Goal: Information Seeking & Learning: Learn about a topic

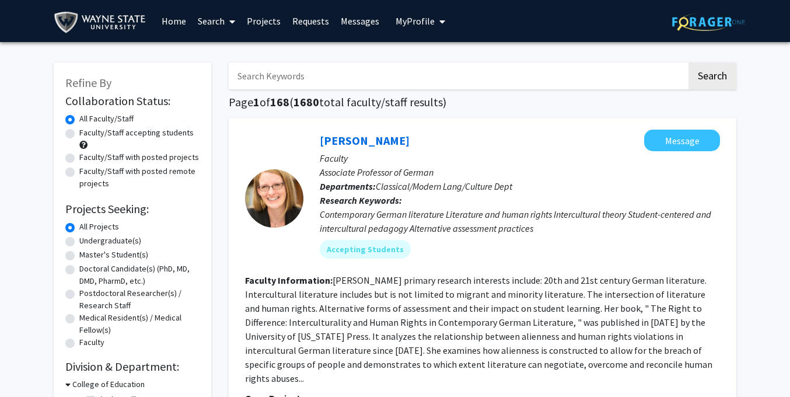
click at [64, 22] on img at bounding box center [102, 22] width 97 height 26
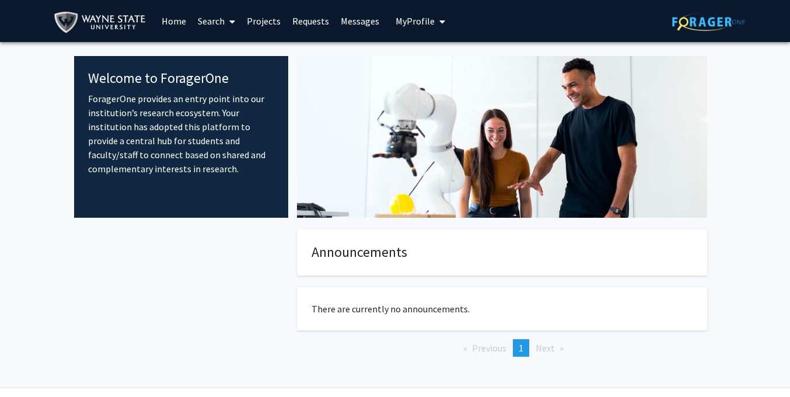
click at [699, 20] on img at bounding box center [708, 22] width 73 height 18
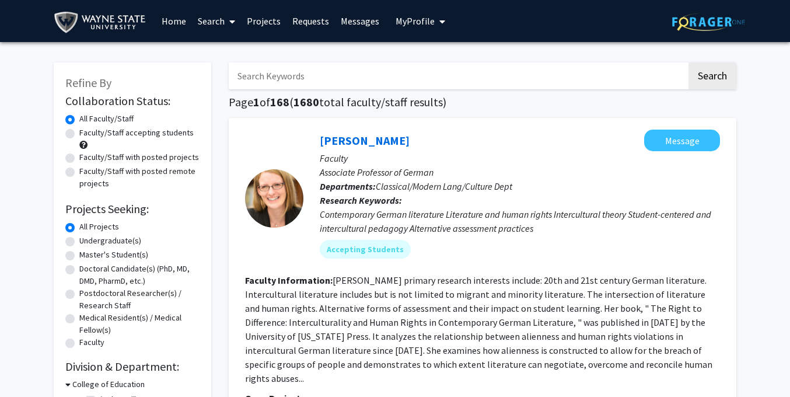
click at [421, 25] on span "My Profile" at bounding box center [414, 21] width 39 height 12
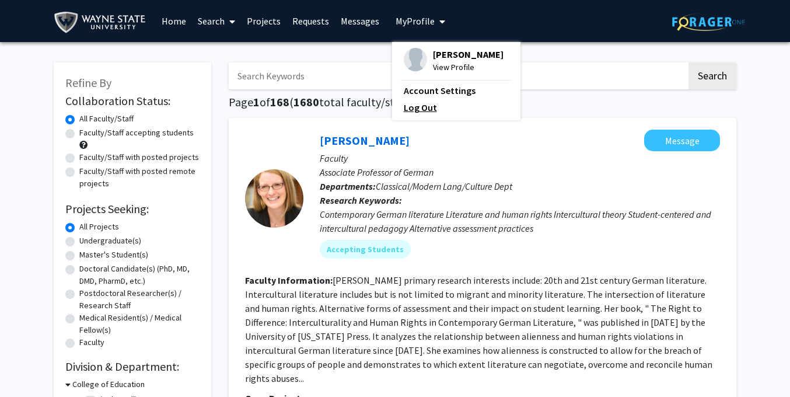
click at [412, 111] on link "Log Out" at bounding box center [456, 107] width 105 height 14
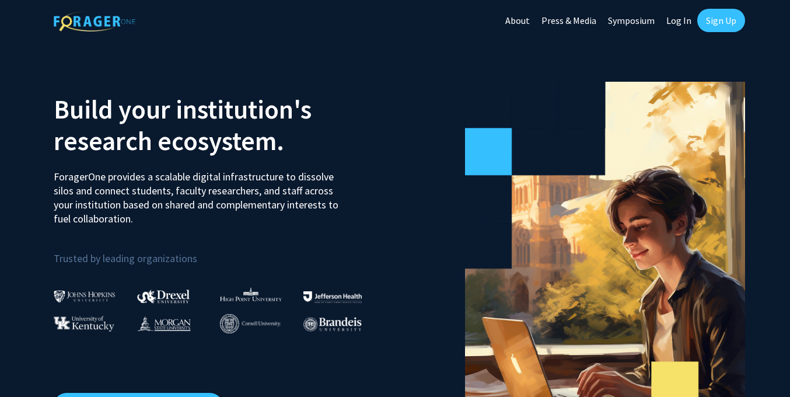
click at [671, 24] on link "Log In" at bounding box center [678, 20] width 37 height 41
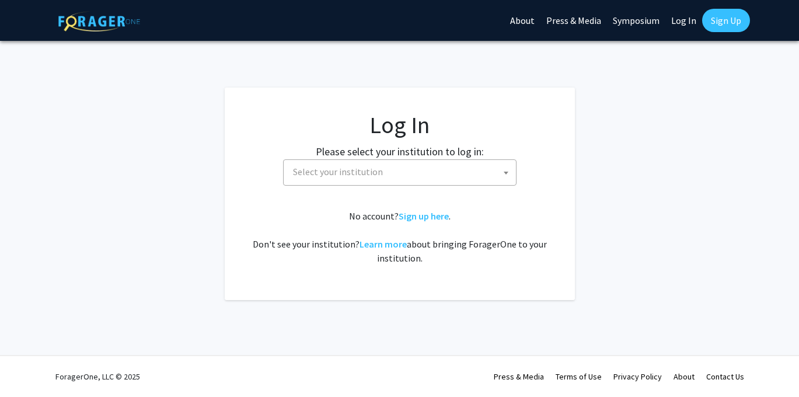
click at [352, 164] on span "Select your institution" at bounding box center [401, 172] width 227 height 24
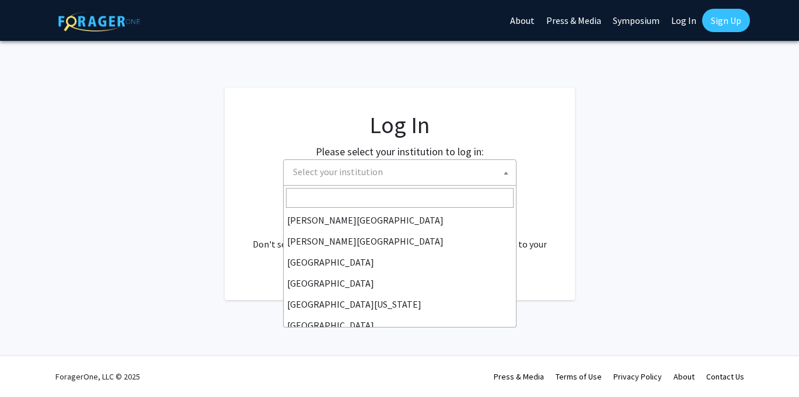
scroll to position [408, 0]
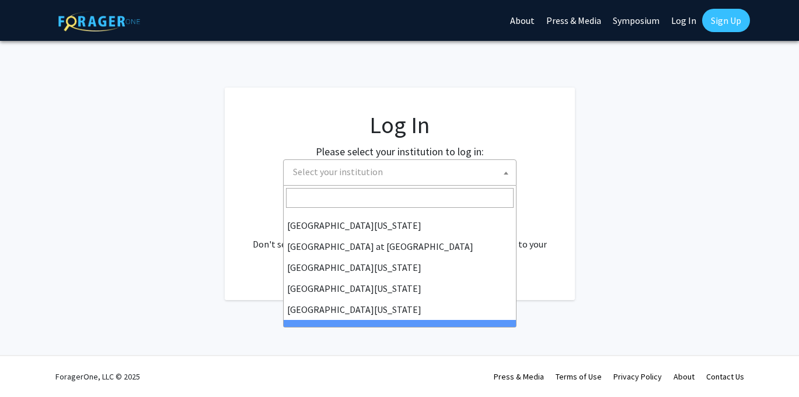
select select "21"
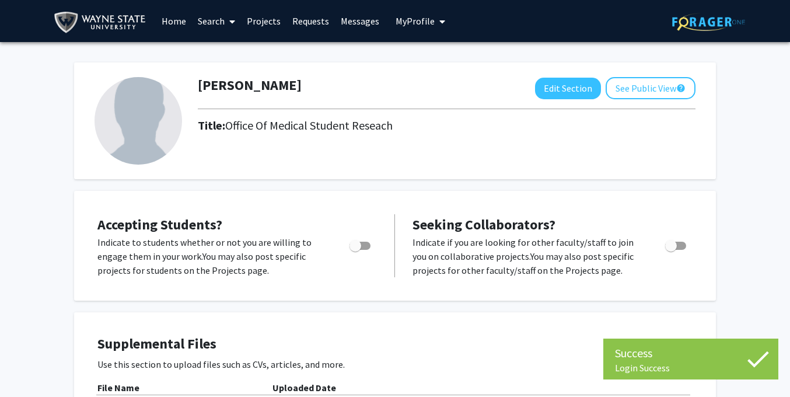
click at [418, 18] on span "My Profile" at bounding box center [414, 21] width 39 height 12
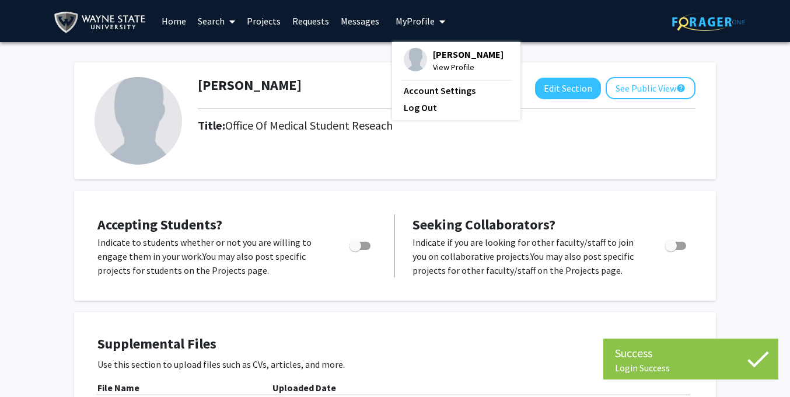
click at [611, 23] on div "Skip navigation Home Search Projects Requests Messages My Profile Gini Gilchris…" at bounding box center [395, 21] width 700 height 42
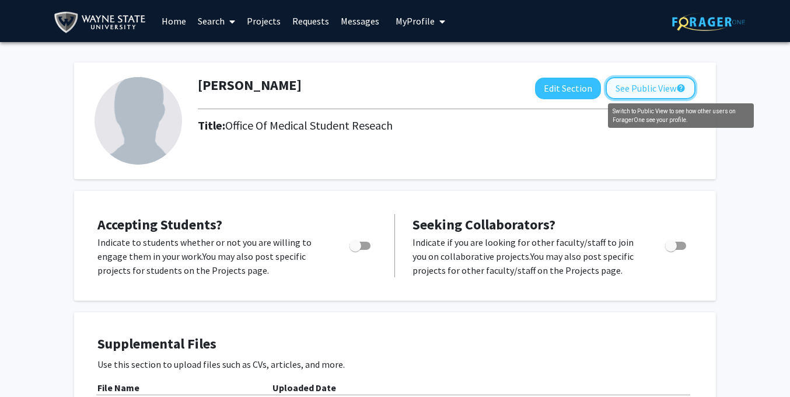
click at [677, 89] on mat-icon "help" at bounding box center [680, 88] width 9 height 14
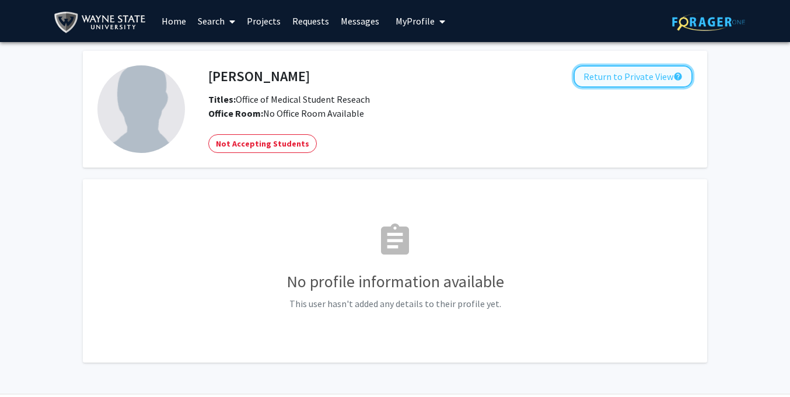
click at [670, 81] on button "Return to Private View help" at bounding box center [632, 76] width 119 height 22
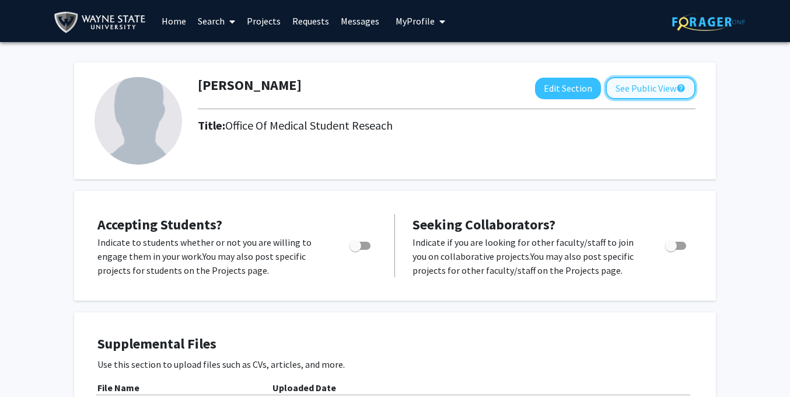
click at [656, 85] on button "See Public View help" at bounding box center [650, 88] width 90 height 22
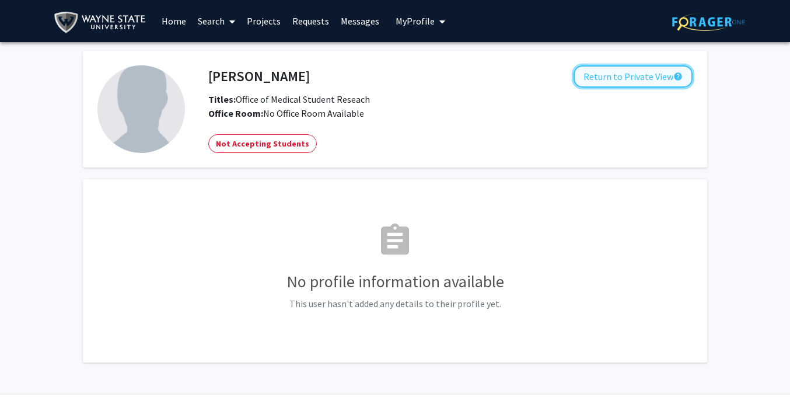
click at [642, 76] on button "Return to Private View help" at bounding box center [632, 76] width 119 height 22
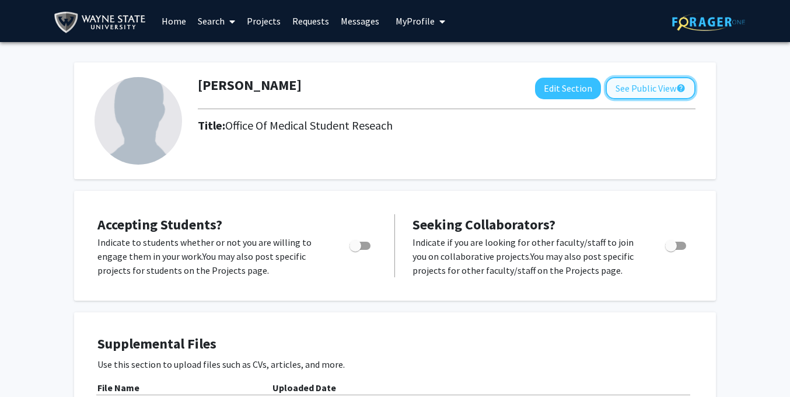
click at [653, 91] on button "See Public View help" at bounding box center [650, 88] width 90 height 22
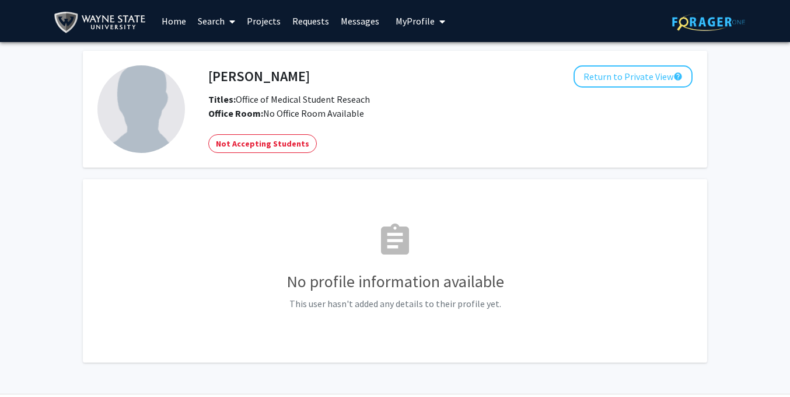
click at [573, 79] on div "Gini Gilchrist Return to Private View help" at bounding box center [450, 76] width 502 height 22
click at [593, 75] on button "Return to Private View help" at bounding box center [632, 76] width 119 height 22
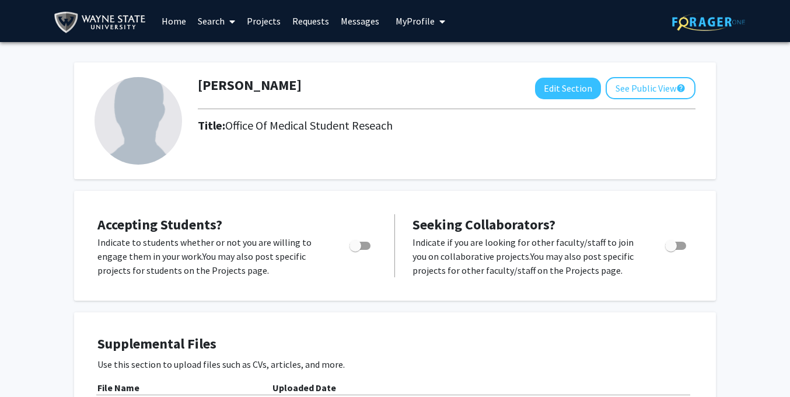
click at [168, 22] on link "Home" at bounding box center [174, 21] width 36 height 41
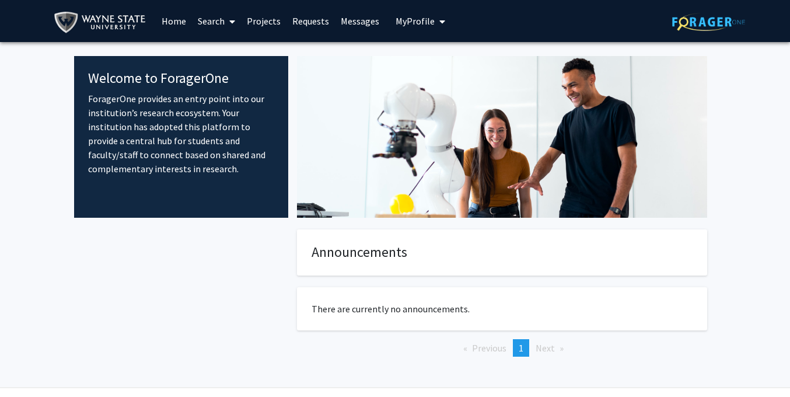
click at [216, 18] on link "Search" at bounding box center [216, 21] width 49 height 41
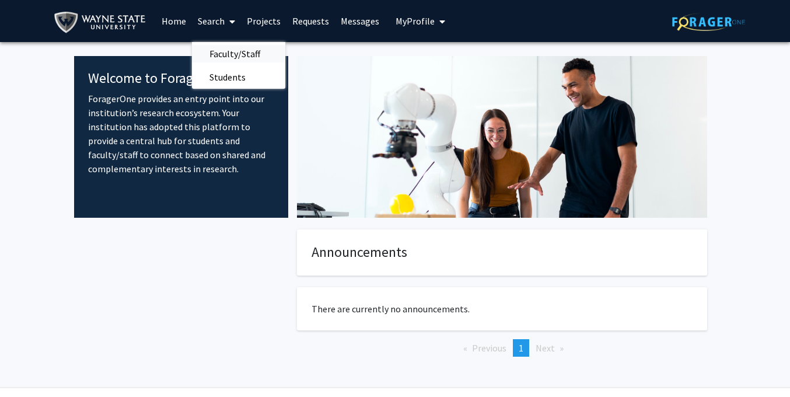
click at [225, 51] on span "Faculty/Staff" at bounding box center [235, 53] width 86 height 23
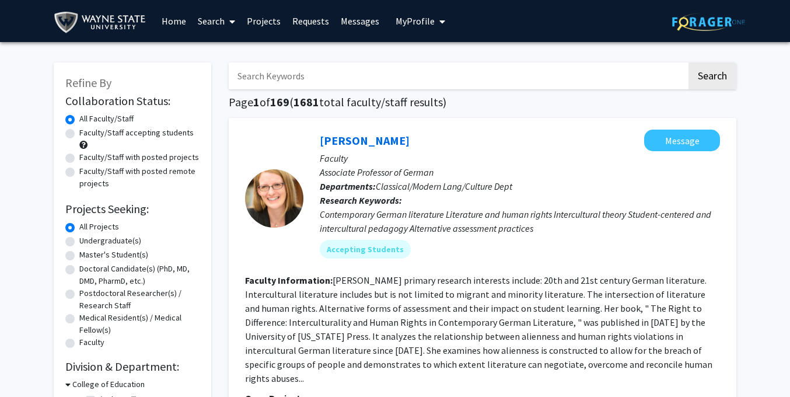
click at [215, 14] on link "Search" at bounding box center [216, 21] width 49 height 41
click at [219, 76] on span "Students" at bounding box center [227, 76] width 71 height 23
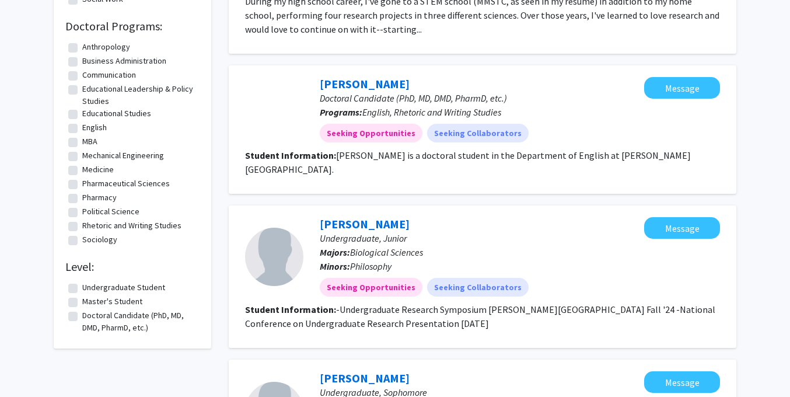
scroll to position [926, 0]
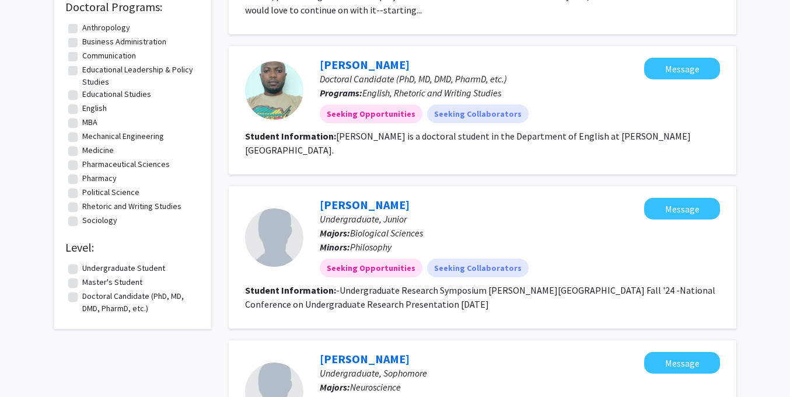
click at [93, 307] on label "Doctoral Candidate (PhD, MD, DMD, PharmD, etc.)" at bounding box center [139, 302] width 114 height 24
click at [90, 297] on input "Doctoral Candidate (PhD, MD, DMD, PharmD, etc.)" at bounding box center [86, 294] width 8 height 8
checkbox input "true"
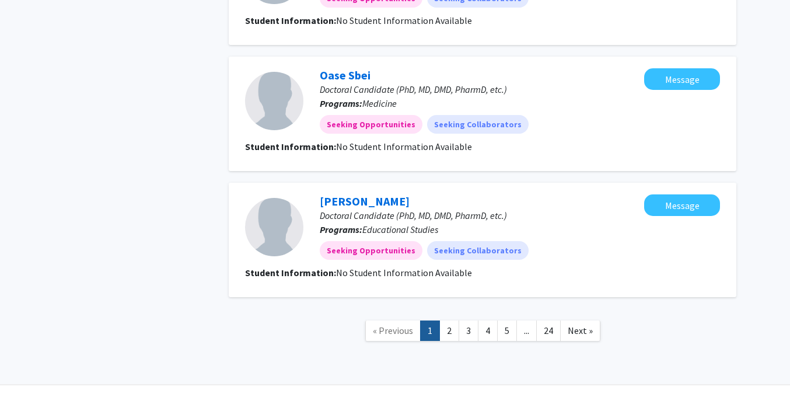
scroll to position [1266, 0]
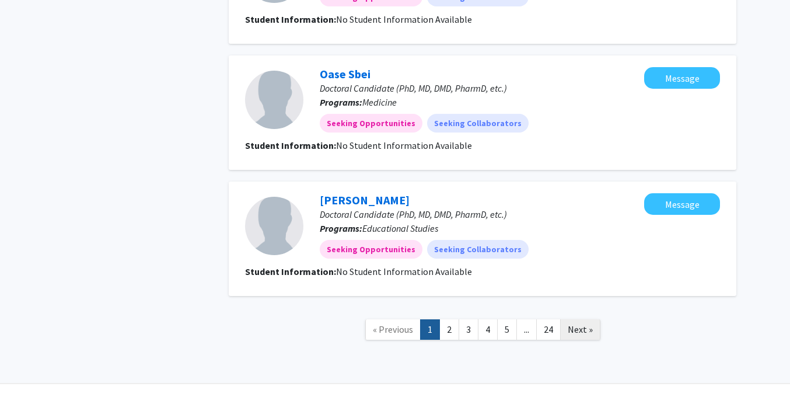
click at [584, 323] on span "Next »" at bounding box center [580, 329] width 25 height 12
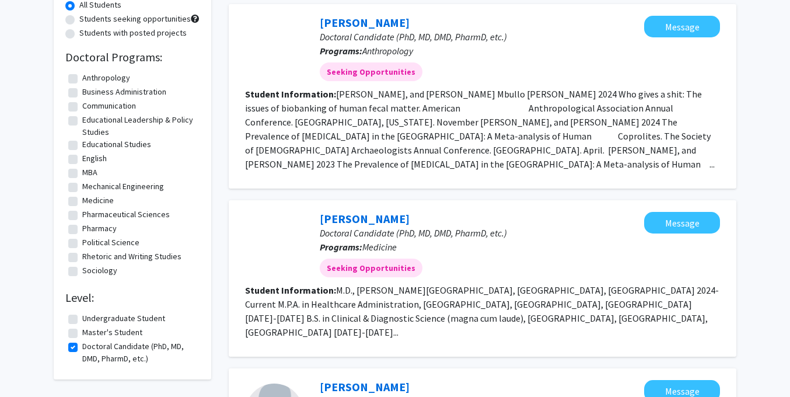
scroll to position [117, 0]
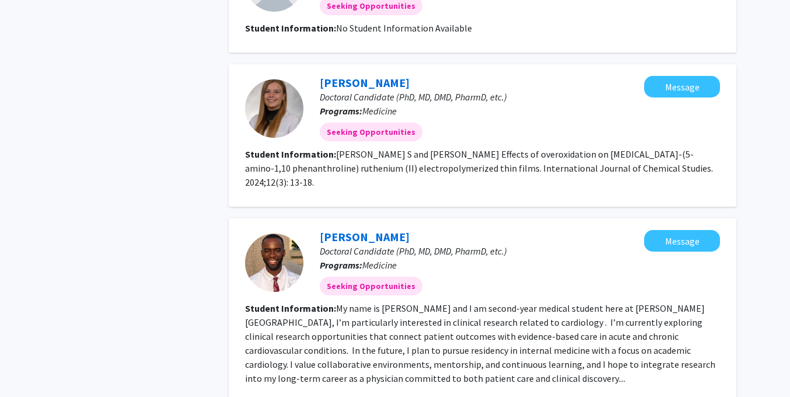
scroll to position [1406, 0]
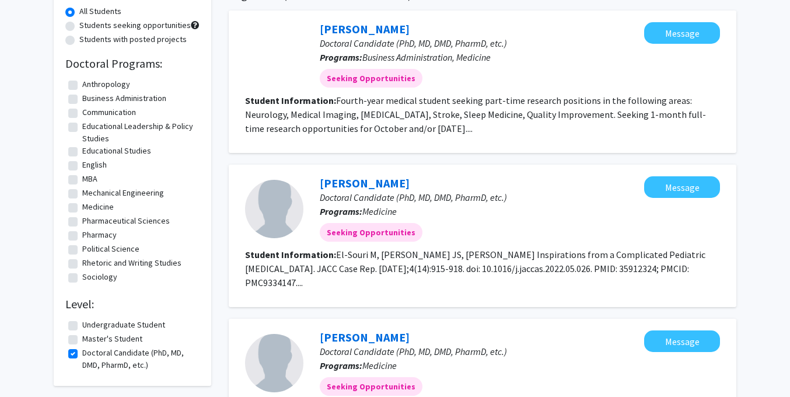
scroll to position [117, 0]
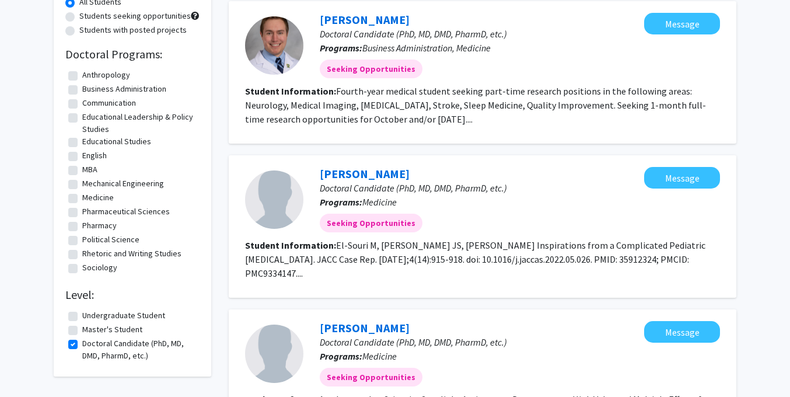
click at [92, 198] on label "Medicine" at bounding box center [97, 197] width 31 height 12
click at [90, 198] on input "Medicine" at bounding box center [86, 195] width 8 height 8
checkbox input "true"
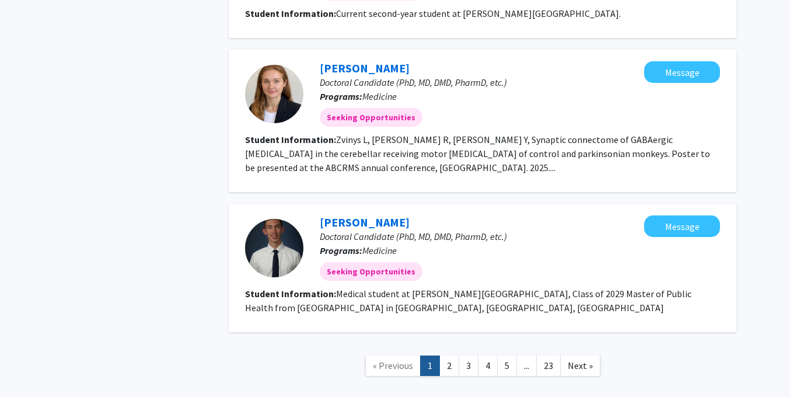
scroll to position [1252, 0]
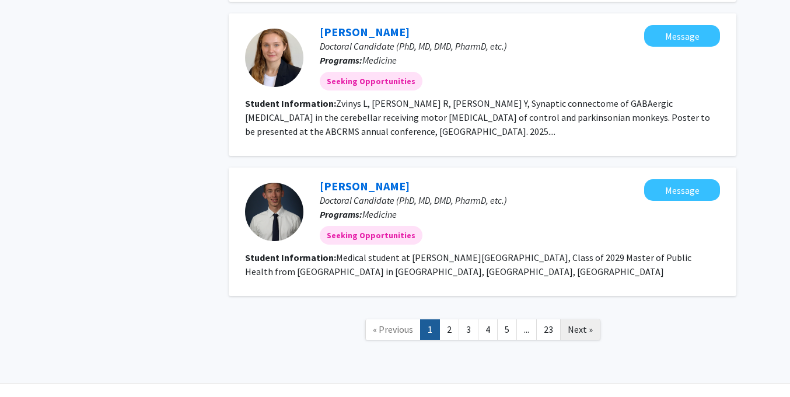
click at [588, 323] on span "Next »" at bounding box center [580, 329] width 25 height 12
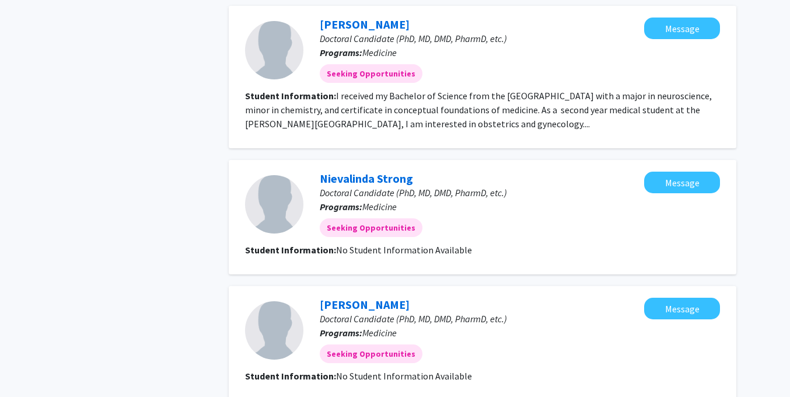
scroll to position [1364, 0]
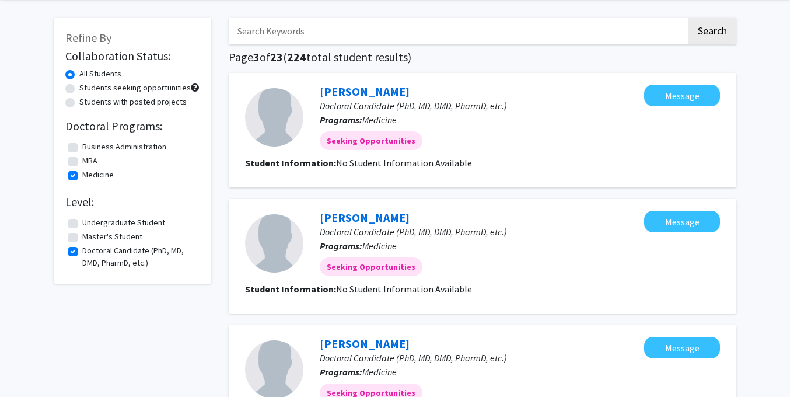
scroll to position [175, 0]
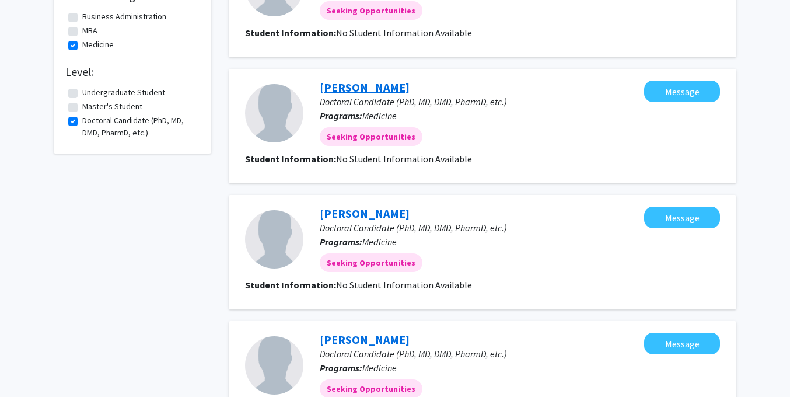
click at [372, 89] on link "Hunter Cohn" at bounding box center [365, 87] width 90 height 15
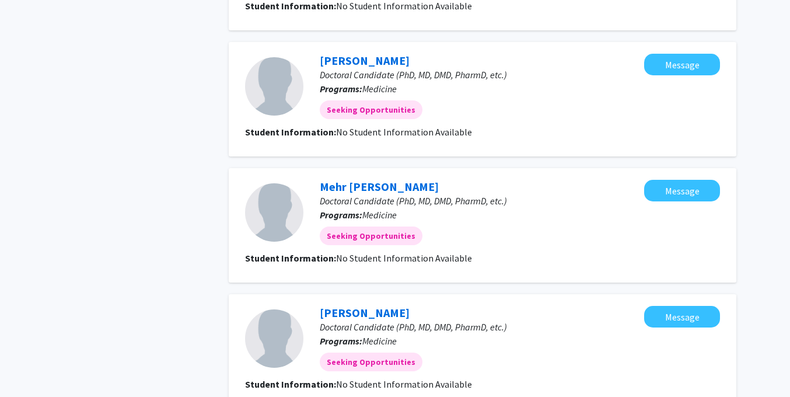
scroll to position [1098, 0]
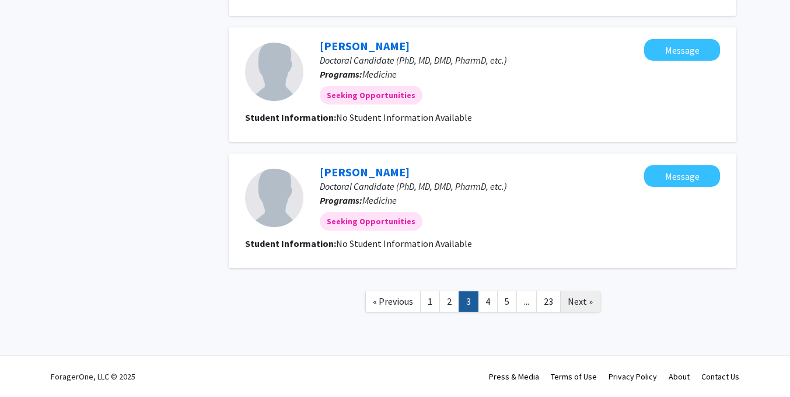
click at [577, 306] on span "Next »" at bounding box center [580, 301] width 25 height 12
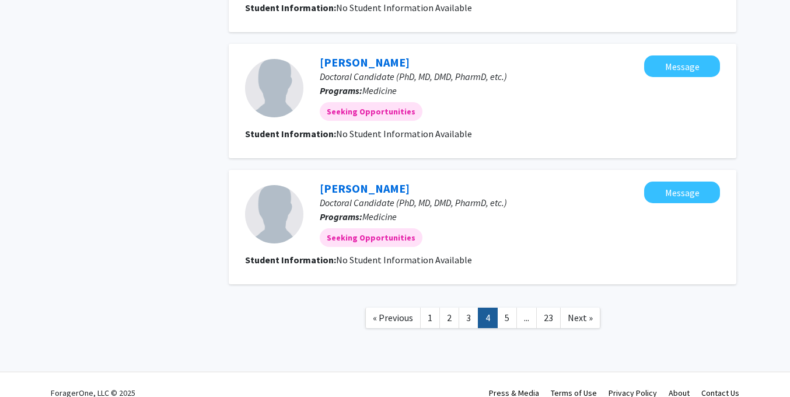
scroll to position [1098, 0]
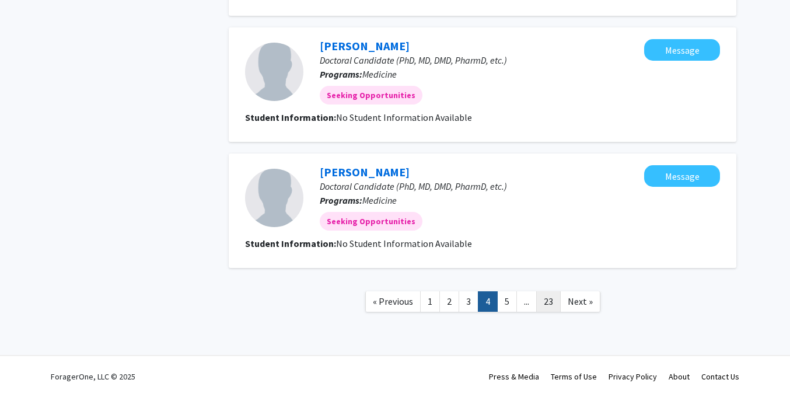
click at [549, 305] on link "23" at bounding box center [548, 301] width 24 height 20
